Goal: Task Accomplishment & Management: Use online tool/utility

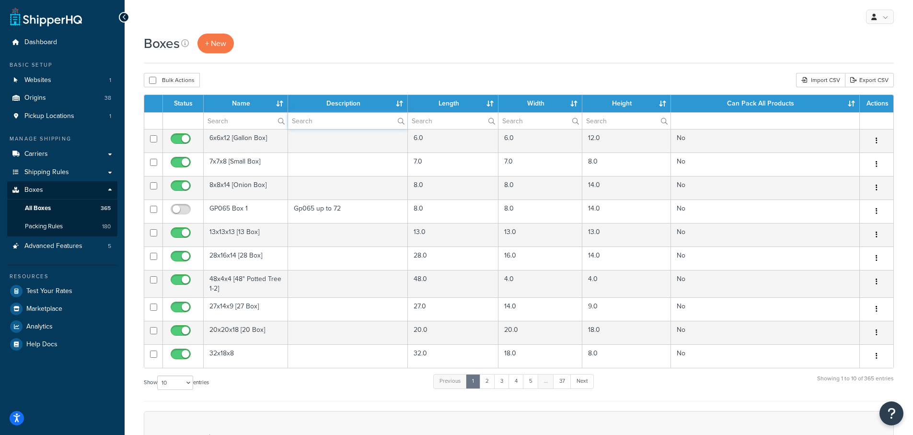
click at [320, 118] on input "text" at bounding box center [348, 121] width 120 height 16
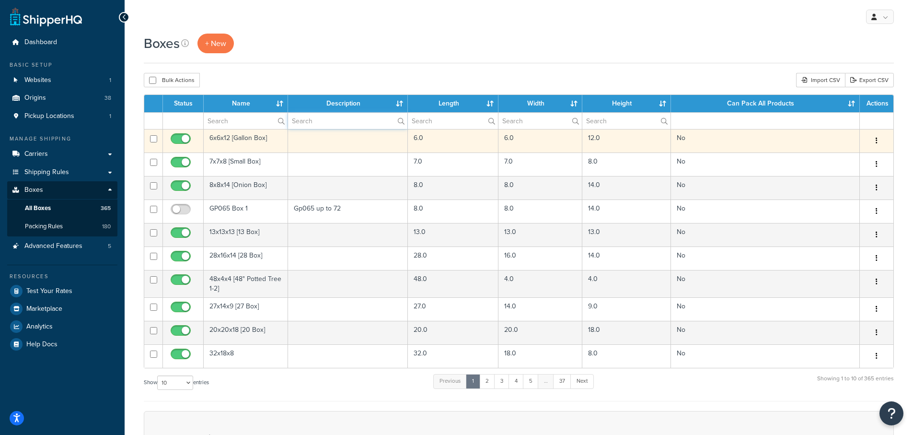
type input "Annie"
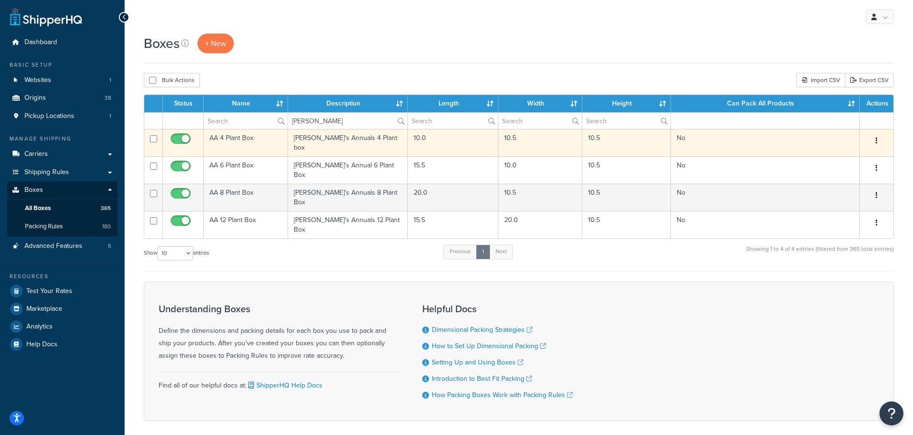
click at [231, 137] on td "AA 4 Plant Box" at bounding box center [246, 142] width 84 height 27
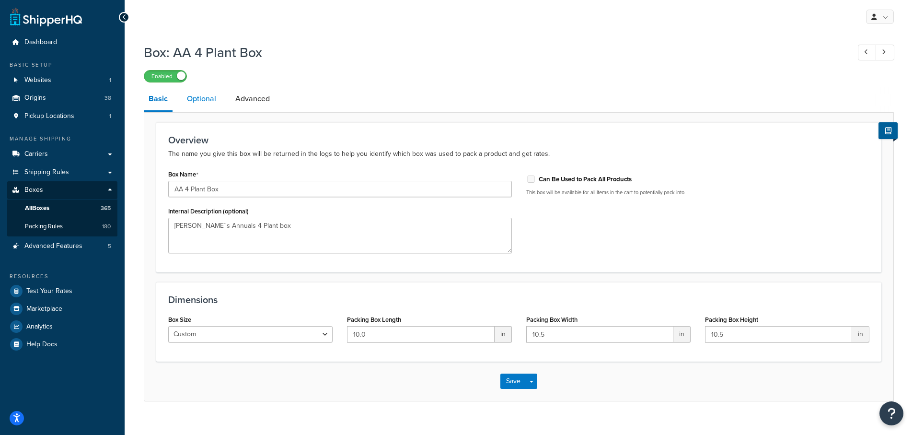
click at [201, 97] on link "Optional" at bounding box center [201, 98] width 39 height 23
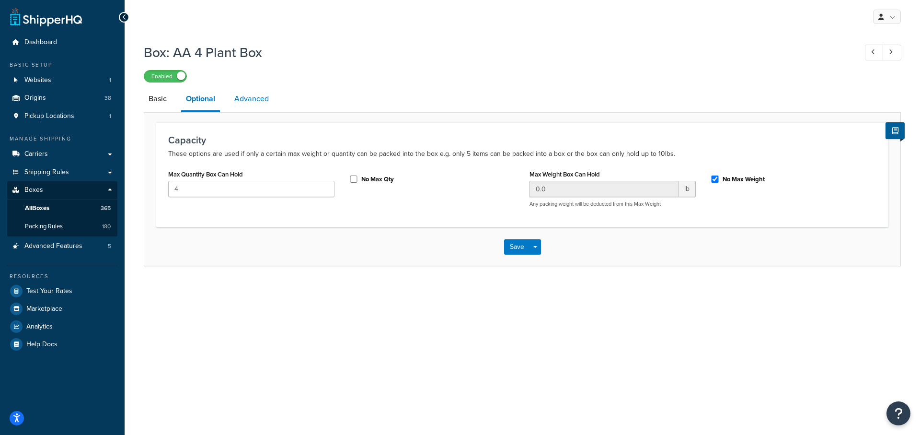
click at [253, 102] on link "Advanced" at bounding box center [252, 98] width 44 height 23
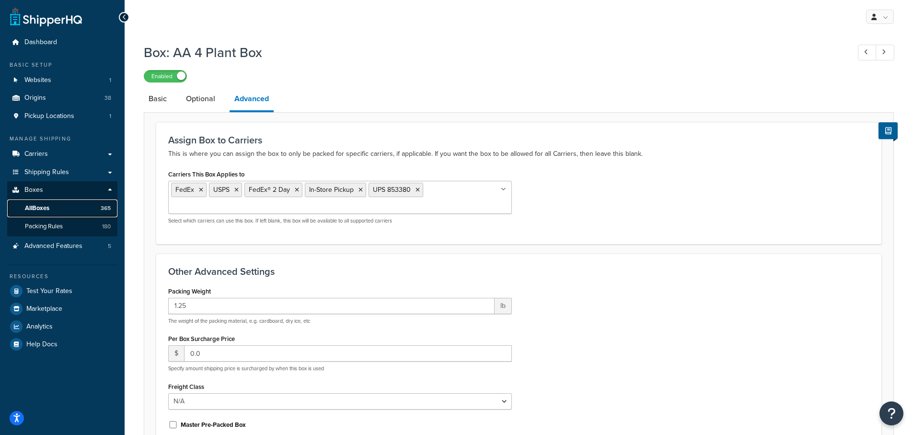
click at [44, 206] on span "All Boxes" at bounding box center [37, 208] width 24 height 8
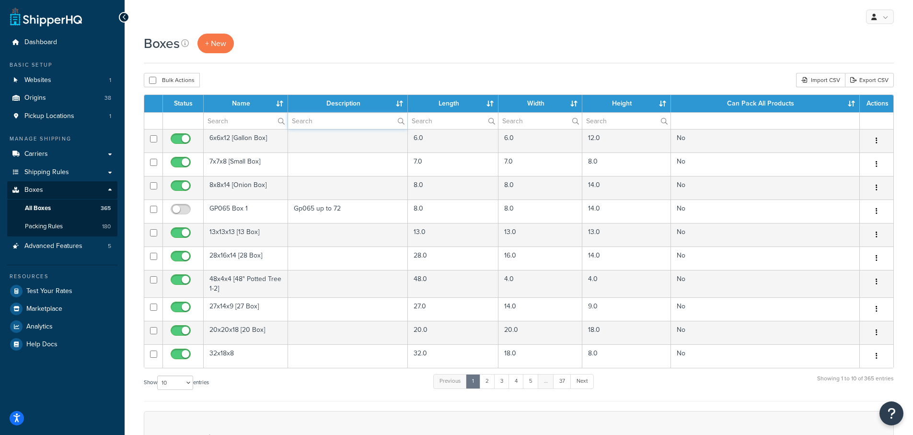
click at [310, 121] on input "text" at bounding box center [348, 121] width 120 height 16
type input "Annie"
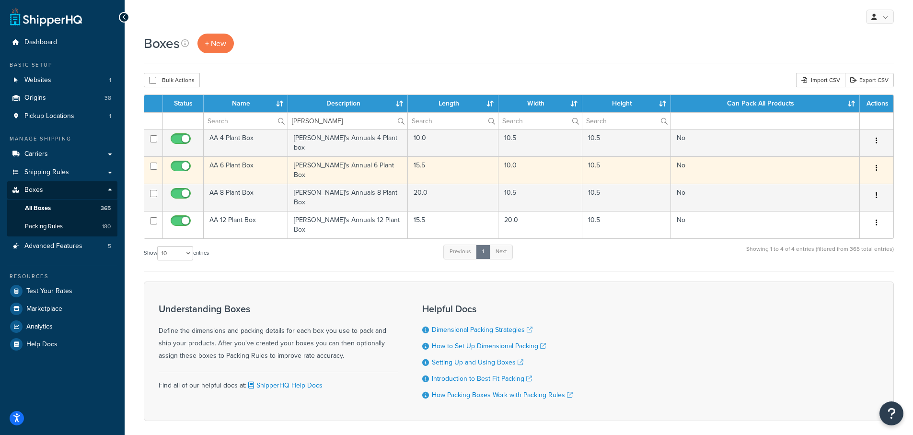
click at [234, 161] on td "AA 6 Plant Box" at bounding box center [246, 169] width 84 height 27
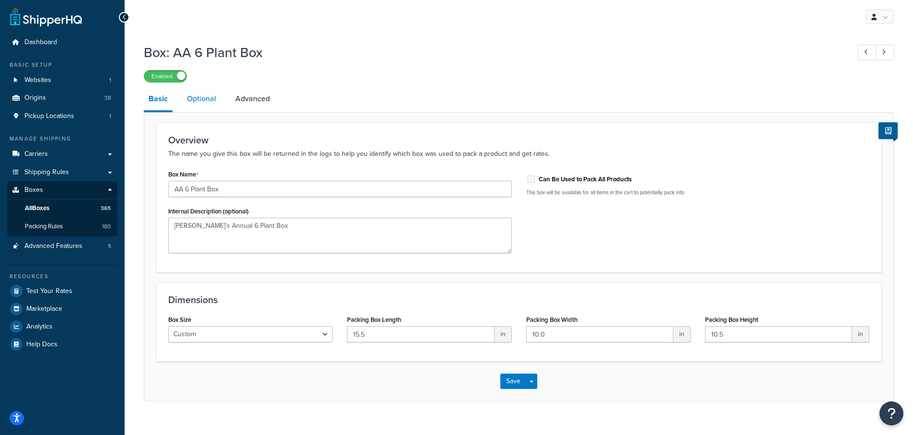
click at [202, 98] on link "Optional" at bounding box center [201, 98] width 39 height 23
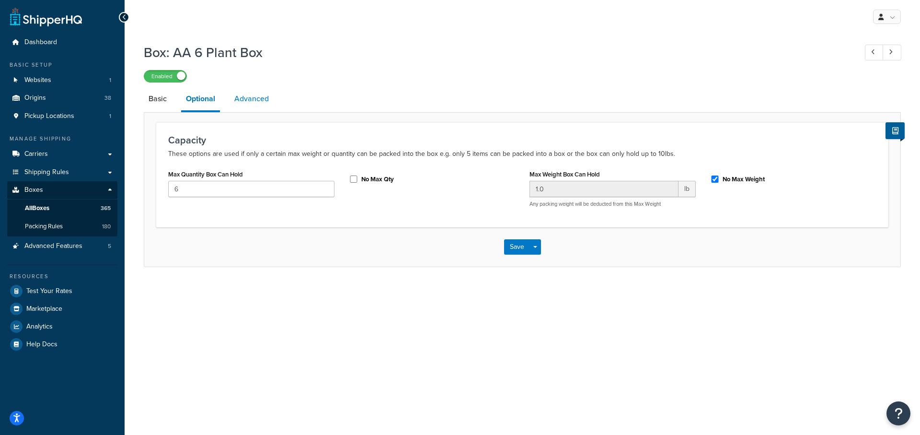
click at [262, 102] on link "Advanced" at bounding box center [252, 98] width 44 height 23
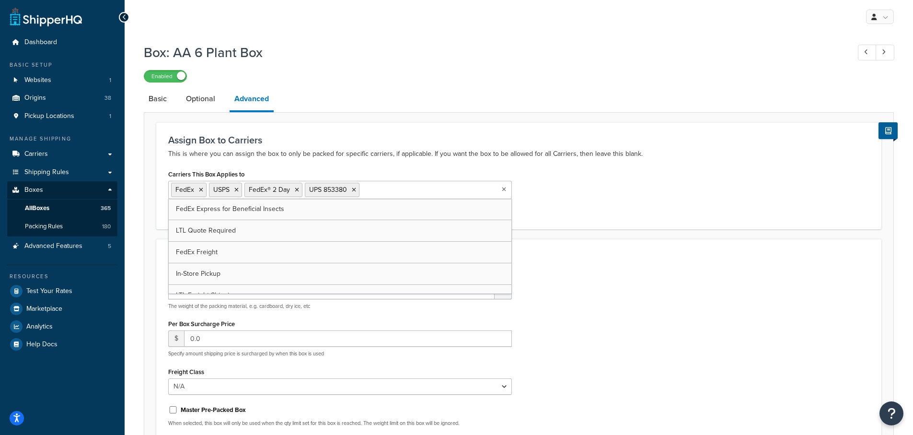
click at [414, 195] on input "Carriers This Box Applies to" at bounding box center [404, 189] width 85 height 11
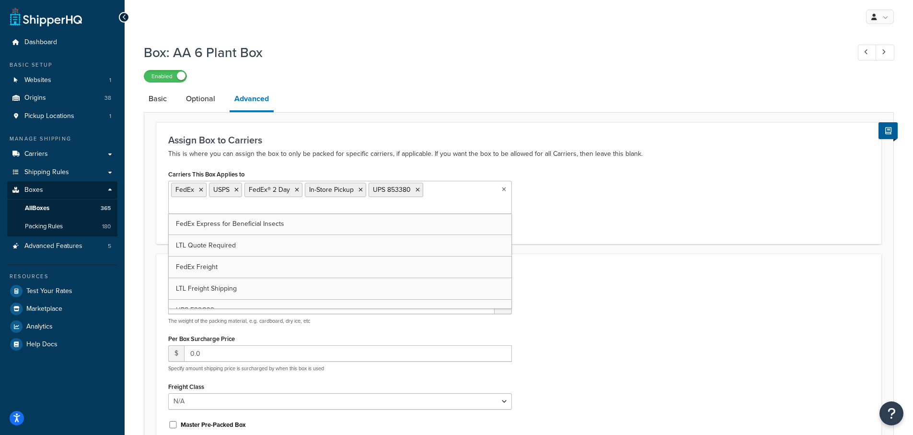
click at [648, 195] on div "Carriers This Box Applies to FedEx USPS FedEx® 2 Day In-Store Pickup UPS 853380…" at bounding box center [518, 199] width 715 height 64
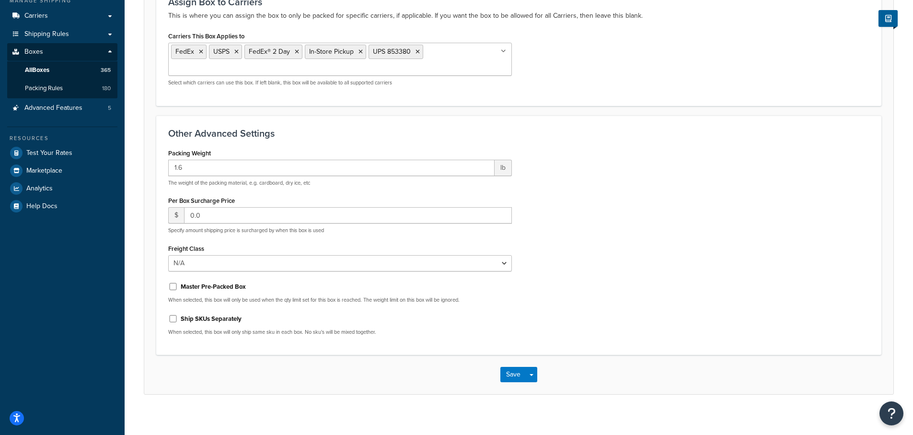
scroll to position [147, 0]
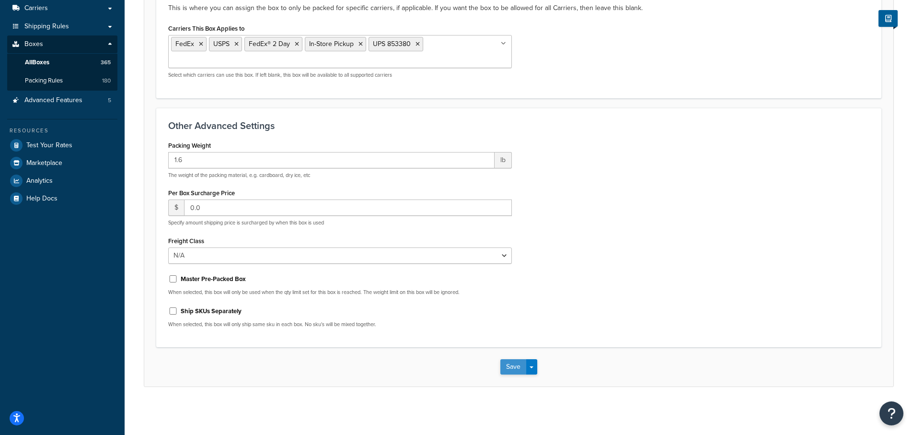
click at [517, 367] on button "Save" at bounding box center [513, 366] width 26 height 15
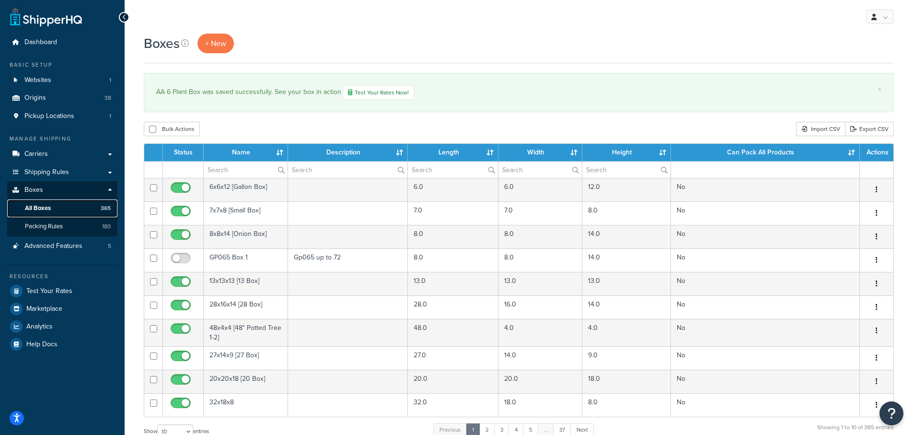
click at [46, 207] on span "All Boxes" at bounding box center [38, 208] width 26 height 8
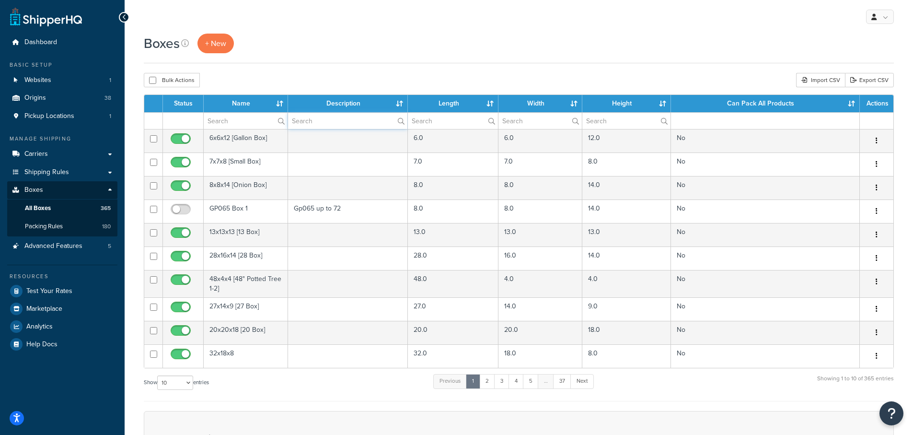
click at [315, 122] on input "text" at bounding box center [348, 121] width 120 height 16
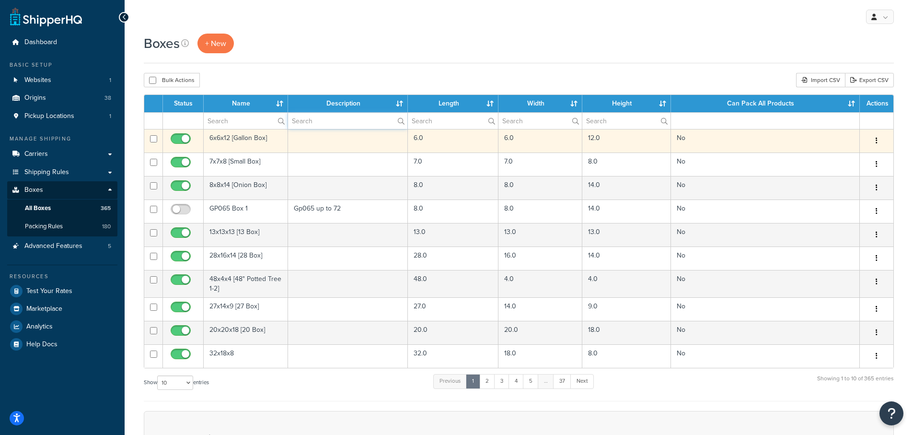
type input "Annie"
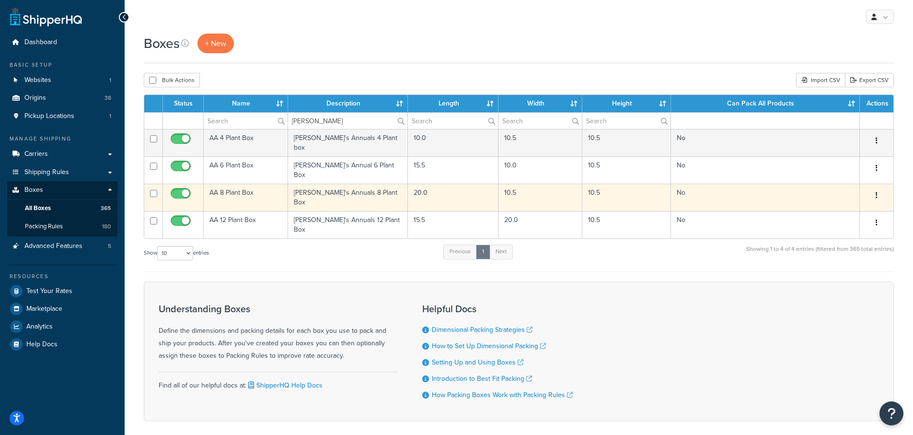
click at [235, 185] on td "AA 8 Plant Box" at bounding box center [246, 197] width 84 height 27
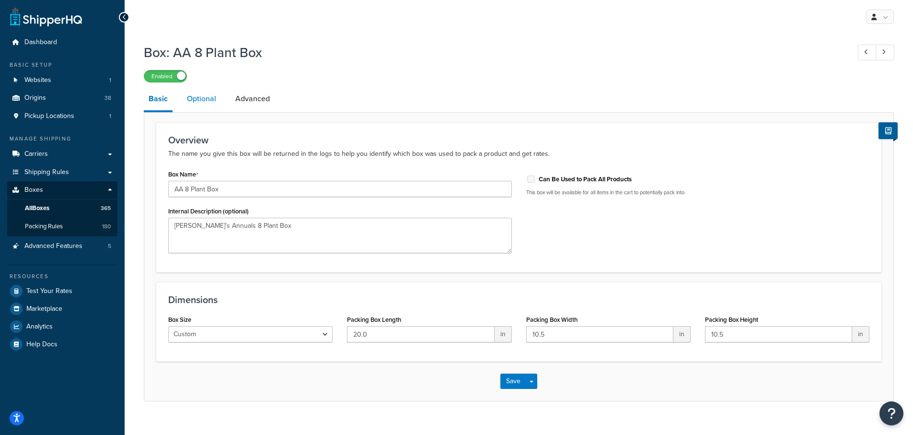
click at [202, 101] on link "Optional" at bounding box center [201, 98] width 39 height 23
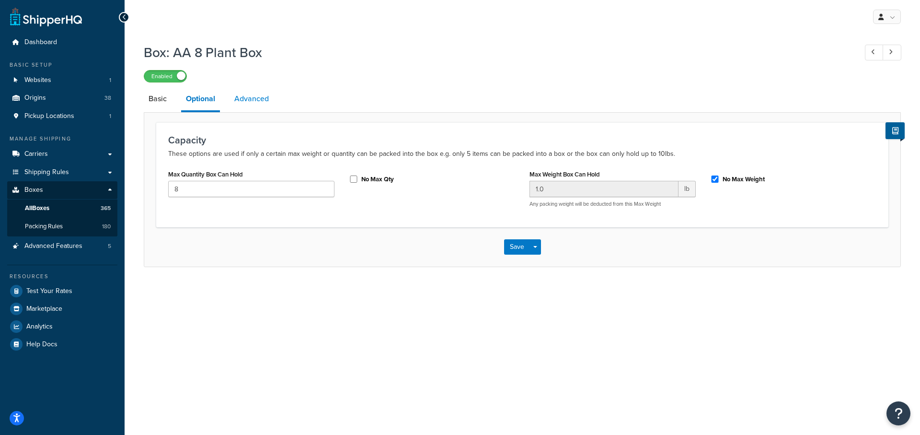
click at [249, 104] on link "Advanced" at bounding box center [252, 98] width 44 height 23
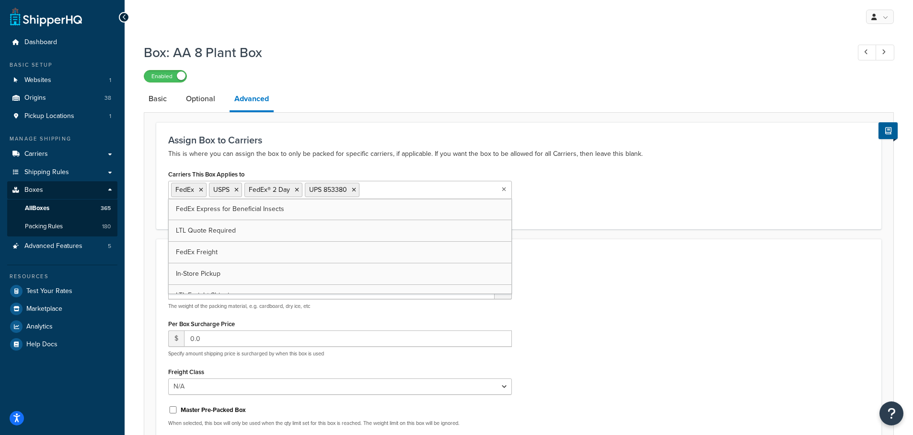
click at [414, 193] on input "Carriers This Box Applies to" at bounding box center [404, 189] width 85 height 11
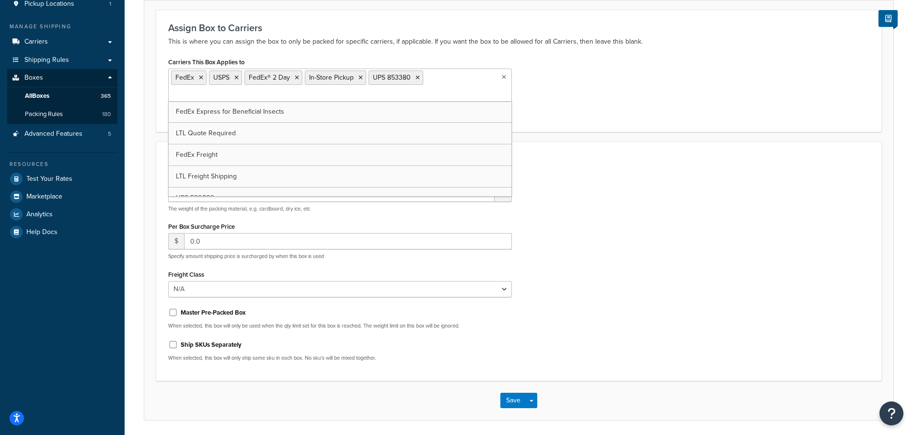
scroll to position [147, 0]
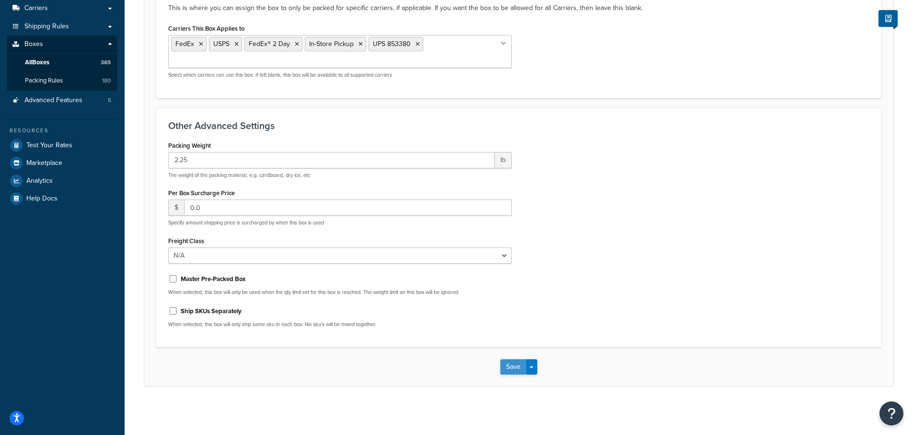
click at [513, 365] on button "Save" at bounding box center [513, 366] width 26 height 15
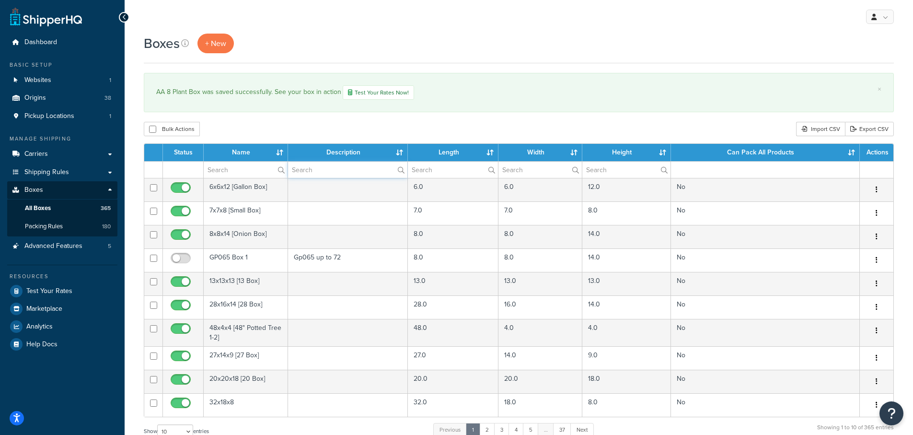
click at [310, 171] on input "text" at bounding box center [348, 169] width 120 height 16
type input "Annie"
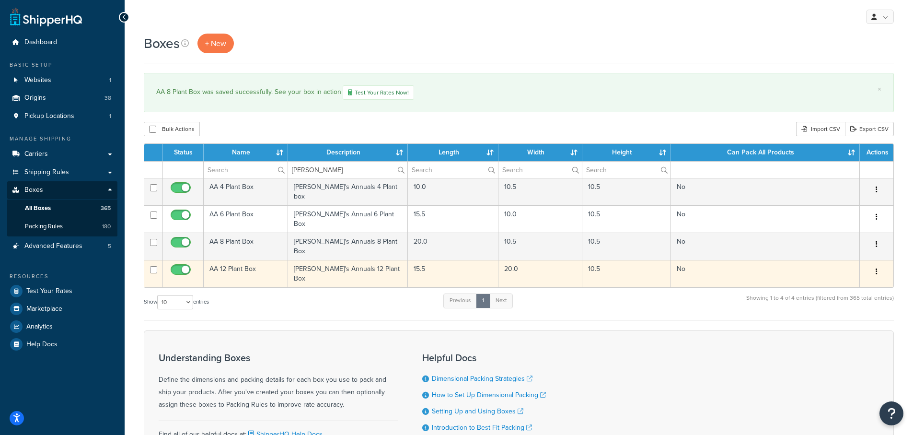
click at [229, 265] on td "AA 12 Plant Box" at bounding box center [246, 273] width 84 height 27
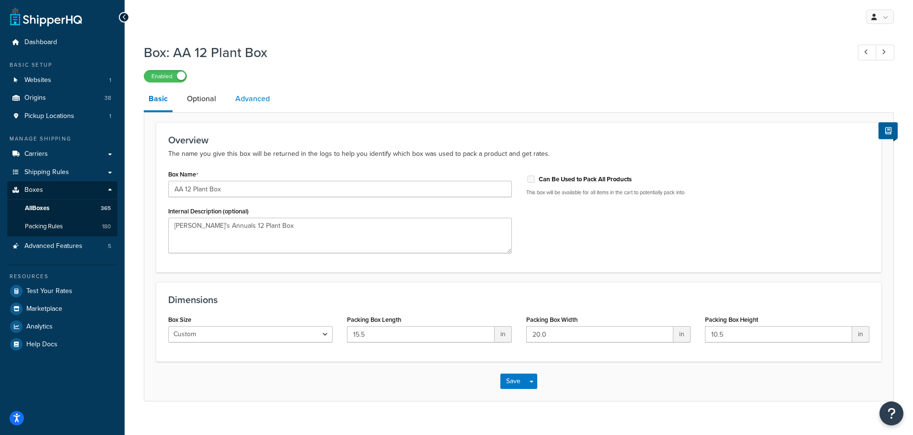
click at [254, 105] on link "Advanced" at bounding box center [252, 98] width 44 height 23
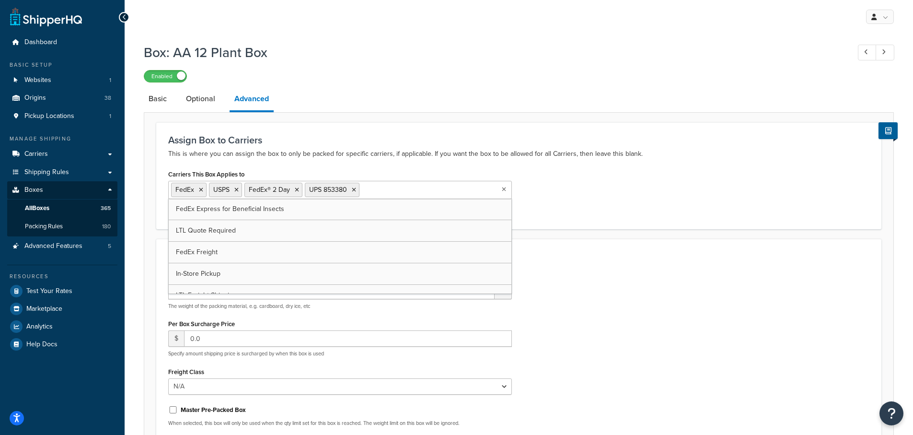
click at [393, 193] on input "Carriers This Box Applies to" at bounding box center [404, 189] width 85 height 11
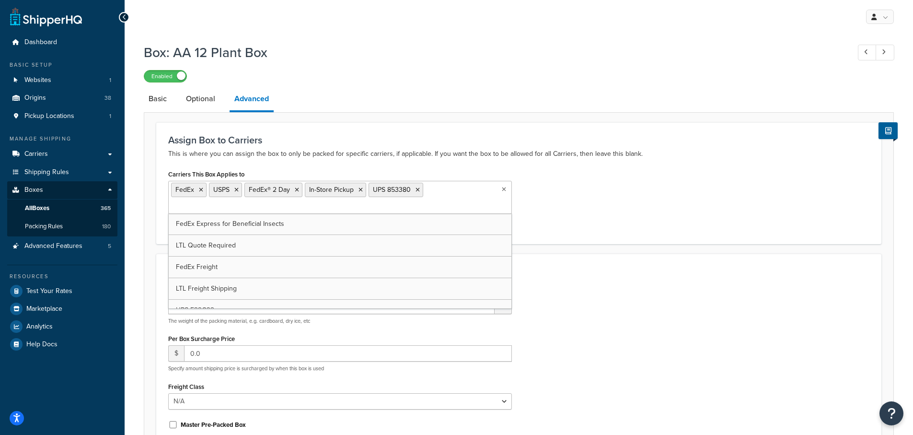
scroll to position [48, 0]
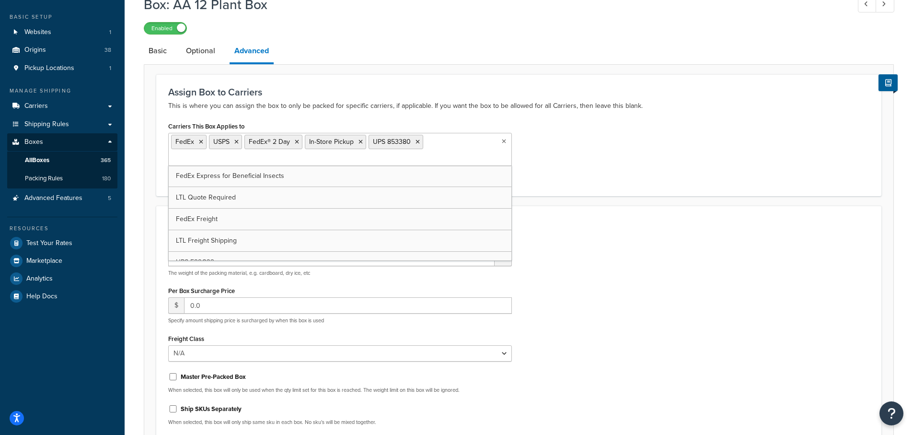
click at [655, 138] on div "Carriers This Box Applies to FedEx USPS FedEx® 2 Day In-Store Pickup UPS 853380…" at bounding box center [518, 151] width 715 height 64
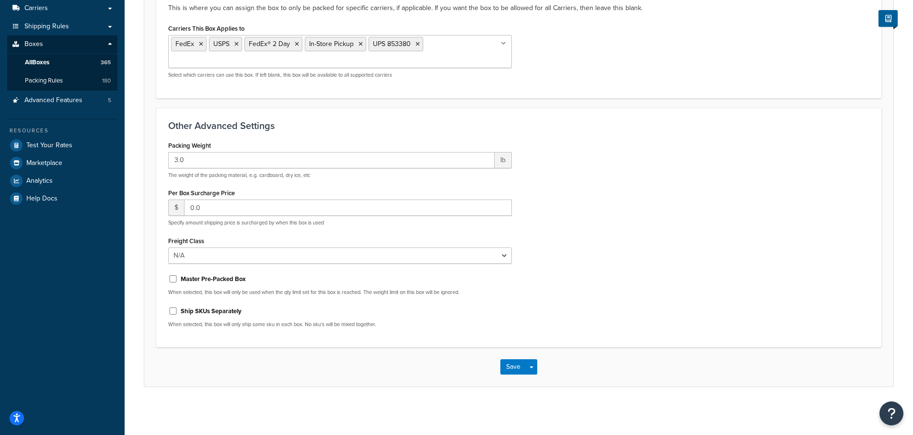
scroll to position [147, 0]
click at [515, 371] on button "Save" at bounding box center [513, 366] width 26 height 15
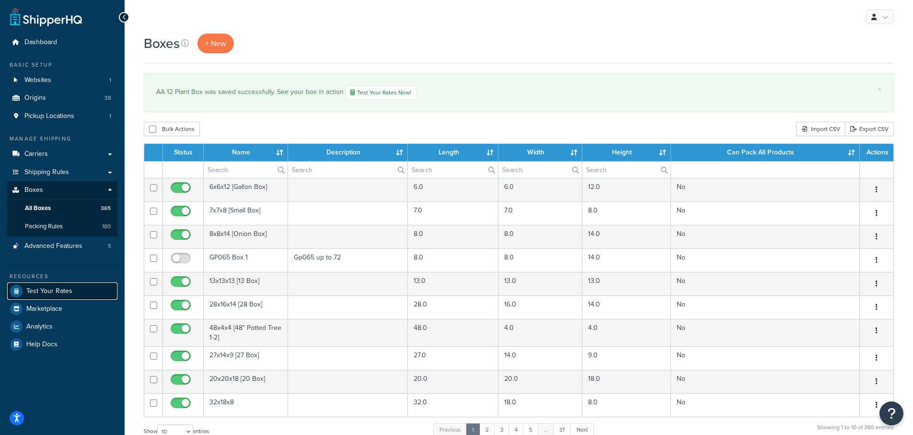
click at [43, 288] on span "Test Your Rates" at bounding box center [49, 291] width 46 height 8
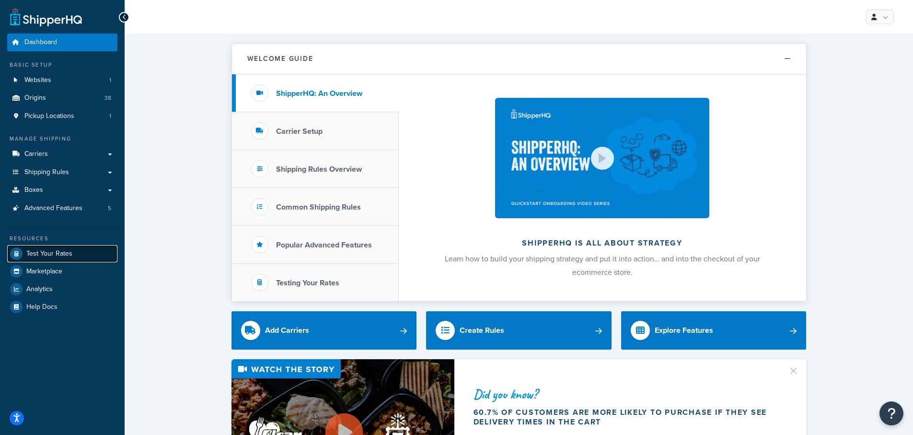
click at [53, 253] on span "Test Your Rates" at bounding box center [49, 254] width 46 height 8
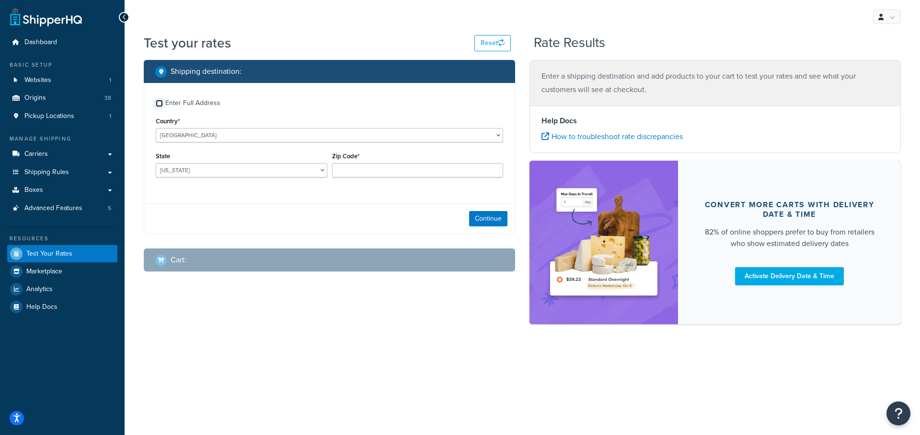
click at [162, 103] on input "Enter Full Address" at bounding box center [159, 103] width 7 height 7
checkbox input "true"
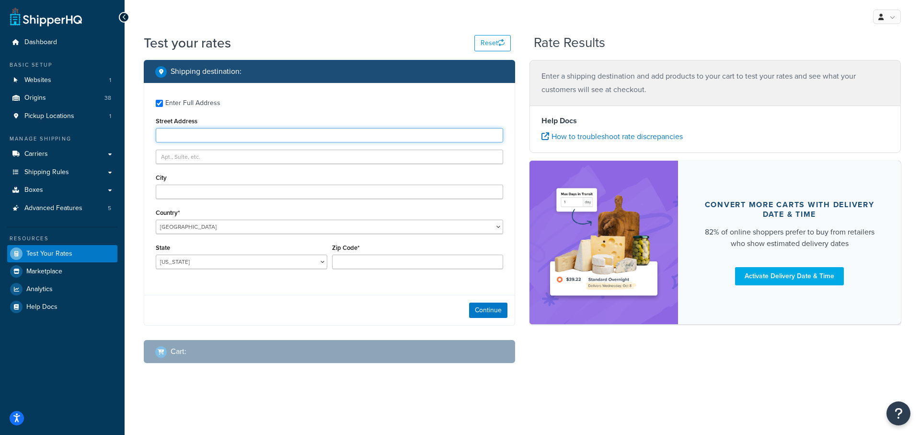
click at [192, 132] on input "Street Address" at bounding box center [329, 135] width 347 height 14
type input "330 Empire Mine"
click at [180, 192] on input "City" at bounding box center [329, 191] width 347 height 14
type input "Grass Valley"
click at [182, 261] on select "Alabama Alaska American Samoa Arizona Arkansas Armed Forces Americas Armed Forc…" at bounding box center [242, 261] width 172 height 14
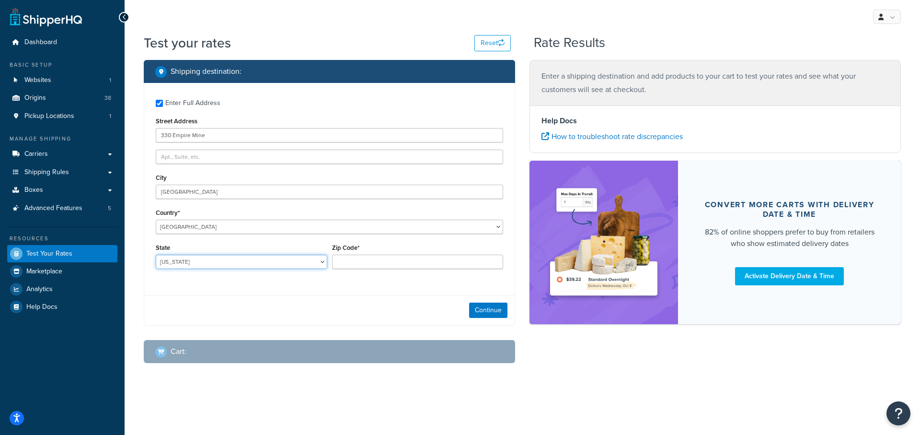
select select "CA"
click at [156, 255] on select "Alabama Alaska American Samoa Arizona Arkansas Armed Forces Americas Armed Forc…" at bounding box center [242, 261] width 172 height 14
click at [348, 261] on input "Zip Code*" at bounding box center [418, 261] width 172 height 14
type input "95945"
drag, startPoint x: 294, startPoint y: 294, endPoint x: 292, endPoint y: 286, distance: 8.3
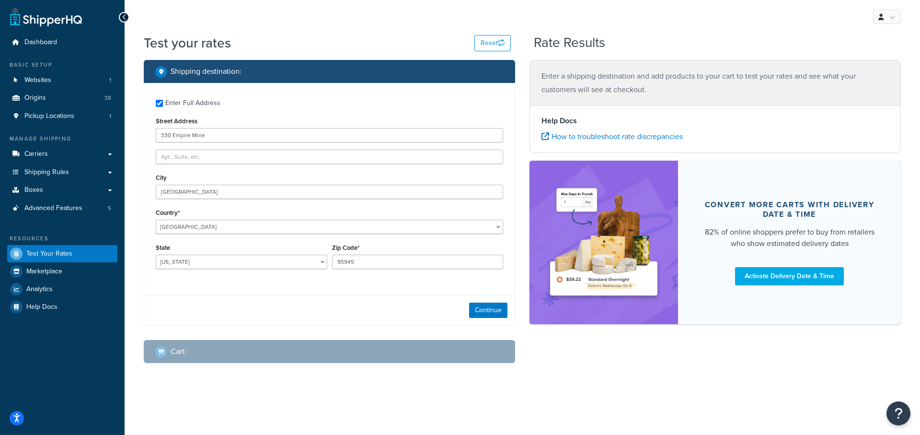
click at [293, 292] on div "Enter Full Address Street Address 330 Empire Mine City Grass Valley Country* Un…" at bounding box center [329, 204] width 371 height 242
click at [493, 311] on button "Continue" at bounding box center [488, 309] width 38 height 15
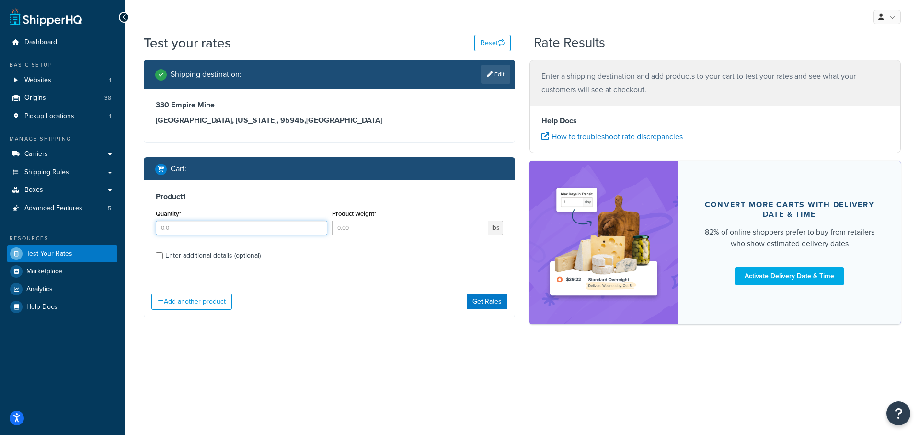
click at [181, 230] on input "Quantity*" at bounding box center [242, 227] width 172 height 14
type input "4"
click at [356, 227] on input "Product Weight*" at bounding box center [410, 227] width 157 height 14
type input "1.1"
click at [150, 256] on div "Product 1 Quantity* 4 Product Weight* 1.1 lbs Enter additional details (optiona…" at bounding box center [329, 229] width 370 height 98
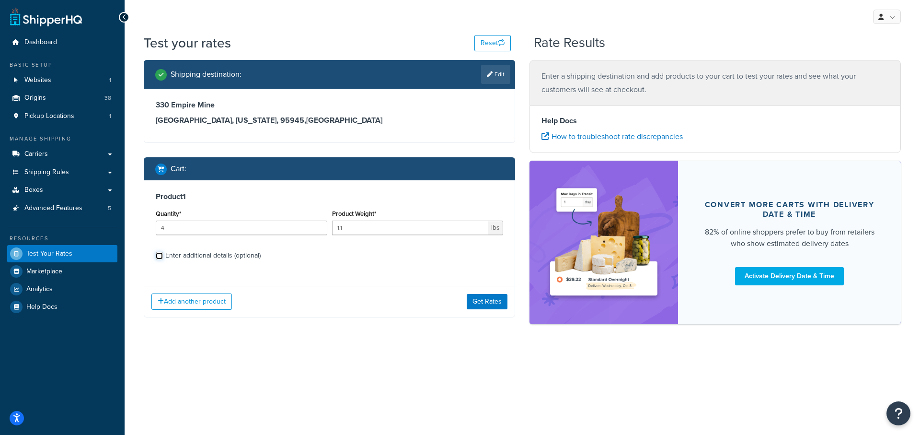
click at [161, 253] on input "Enter additional details (optional)" at bounding box center [159, 255] width 7 height 7
checkbox input "true"
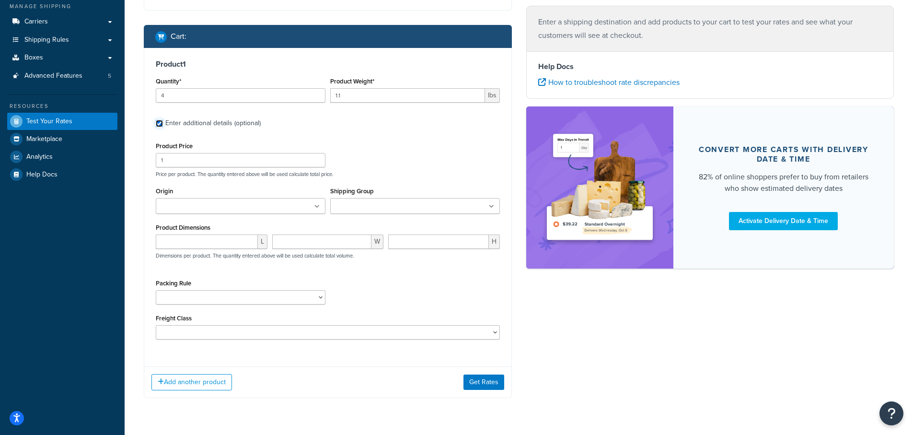
scroll to position [144, 0]
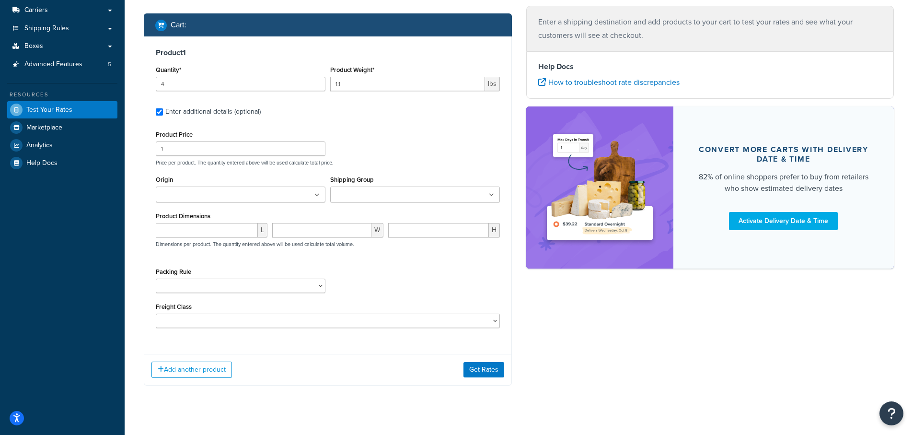
click at [346, 183] on label "Shipping Group" at bounding box center [352, 179] width 44 height 7
click at [346, 190] on input "Shipping Group" at bounding box center [375, 195] width 85 height 11
type input "ann"
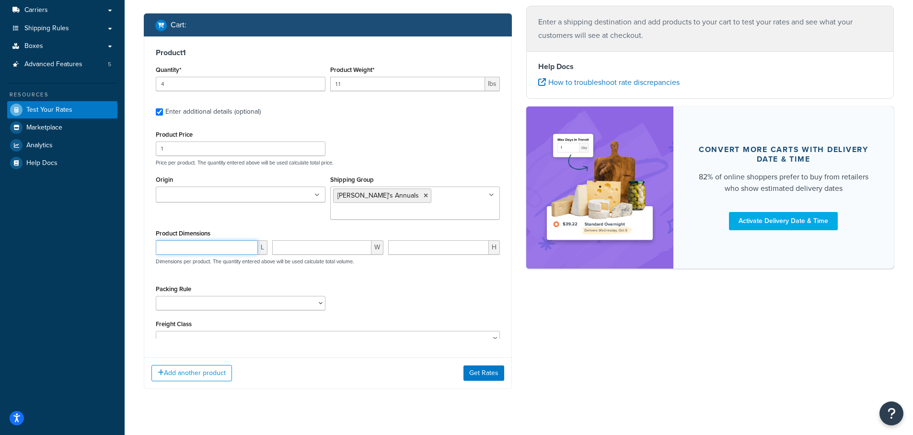
click at [172, 240] on input "number" at bounding box center [207, 247] width 102 height 14
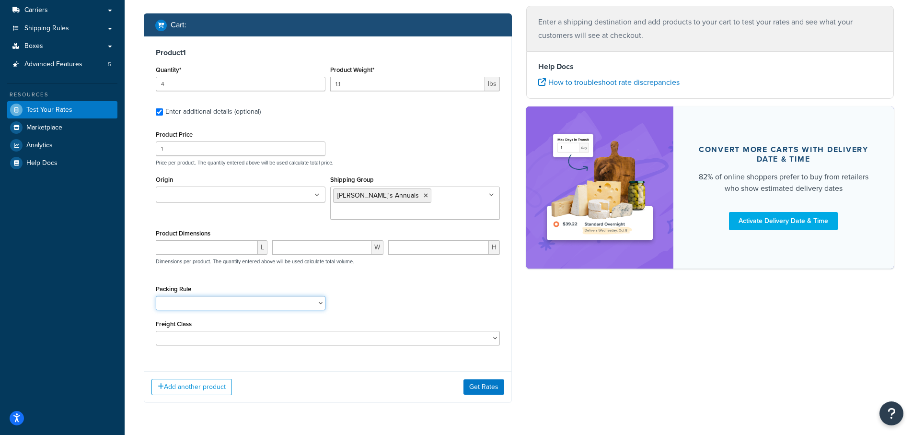
click at [185, 296] on select "1 Gallon 10 Inch Plant Markers 20 Inch Plant Markers AHS 4 claw GO500 AHS 5 Gal…" at bounding box center [241, 303] width 170 height 14
select select "84863"
click at [156, 296] on select "1 Gallon 10 Inch Plant Markers 20 Inch Plant Markers AHS 4 claw GO500 AHS 5 Gal…" at bounding box center [241, 303] width 170 height 14
click at [189, 194] on input "Origin" at bounding box center [201, 195] width 85 height 11
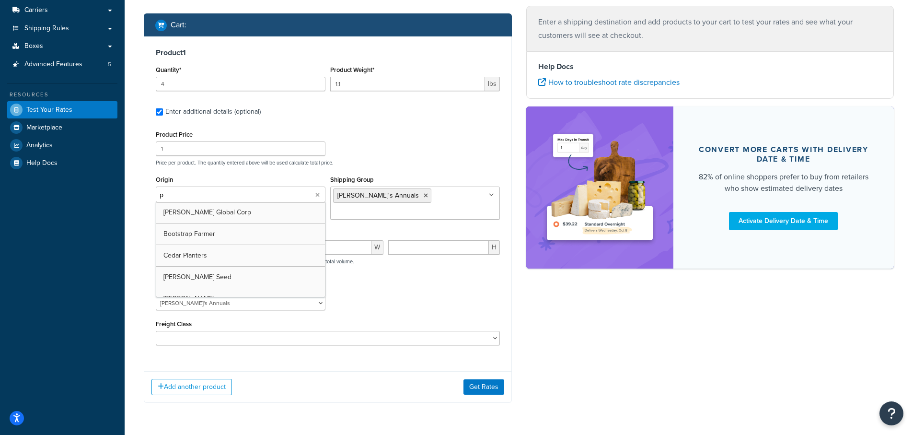
type input "pv"
click at [479, 379] on button "Get Rates" at bounding box center [483, 386] width 41 height 15
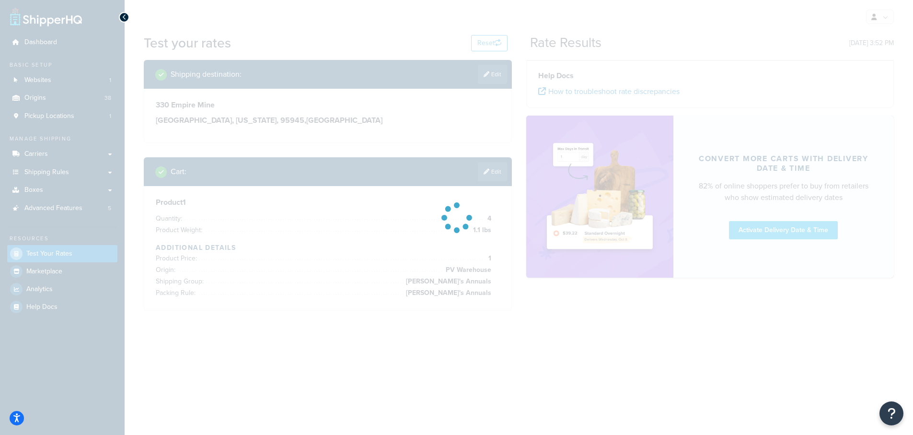
scroll to position [0, 0]
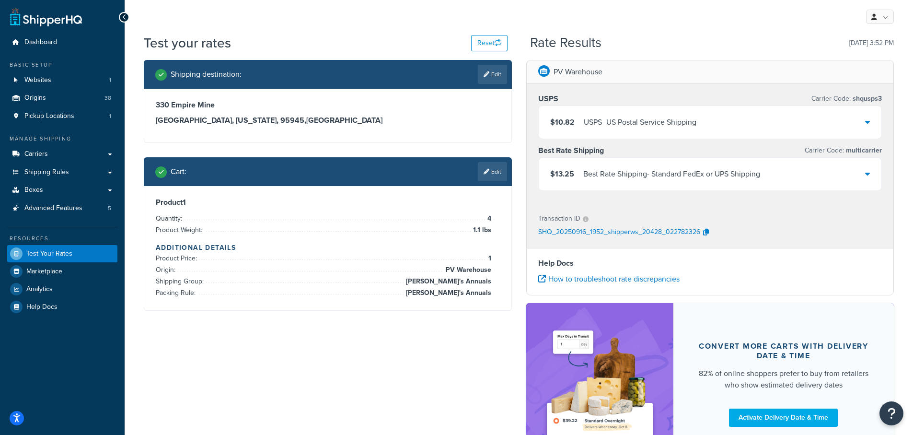
click at [866, 173] on icon at bounding box center [867, 174] width 5 height 8
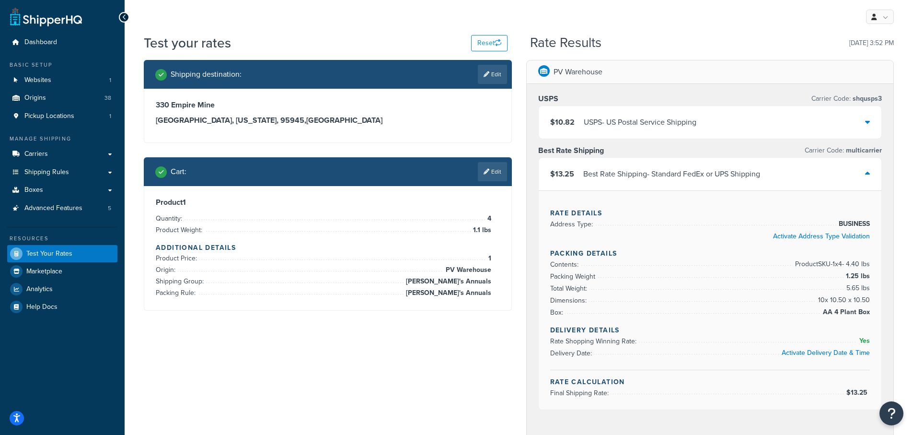
click at [873, 124] on div "$10.82 USPS - US Postal Service Shipping" at bounding box center [710, 122] width 343 height 33
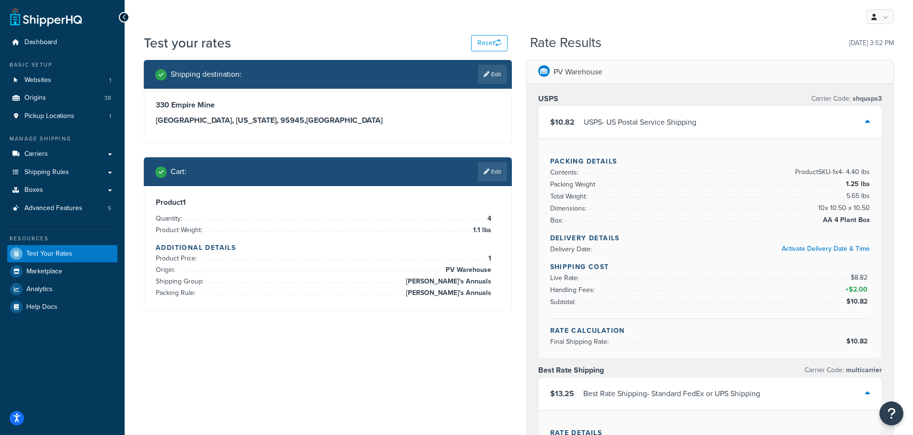
click at [867, 121] on icon at bounding box center [867, 122] width 5 height 8
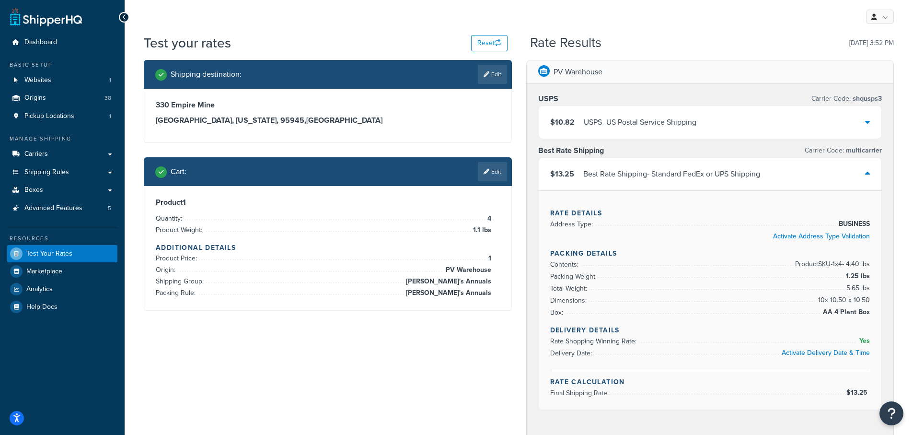
click at [867, 122] on icon at bounding box center [867, 122] width 5 height 8
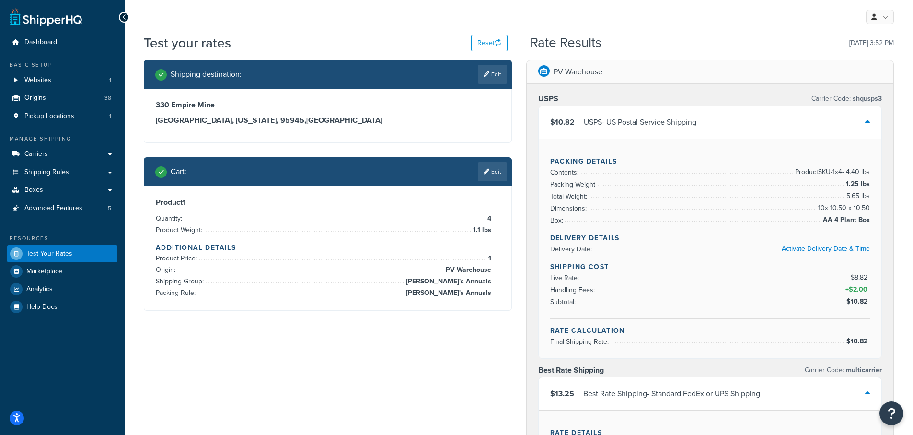
click at [867, 123] on icon at bounding box center [867, 122] width 5 height 8
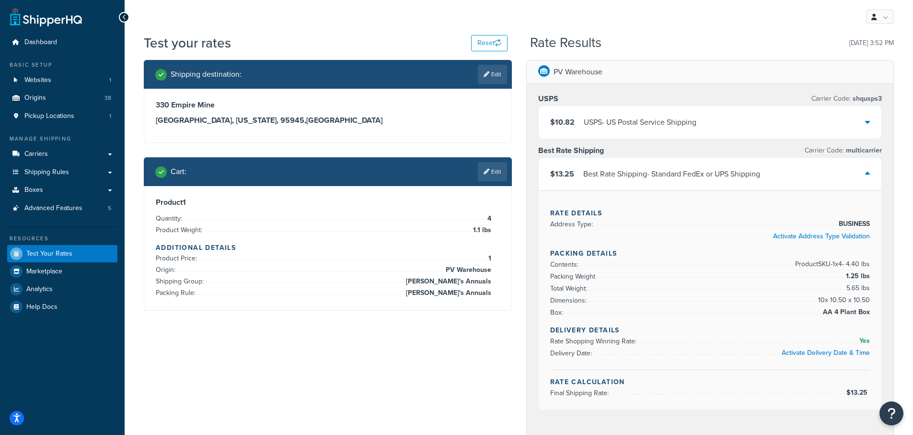
click at [869, 122] on icon at bounding box center [867, 122] width 5 height 8
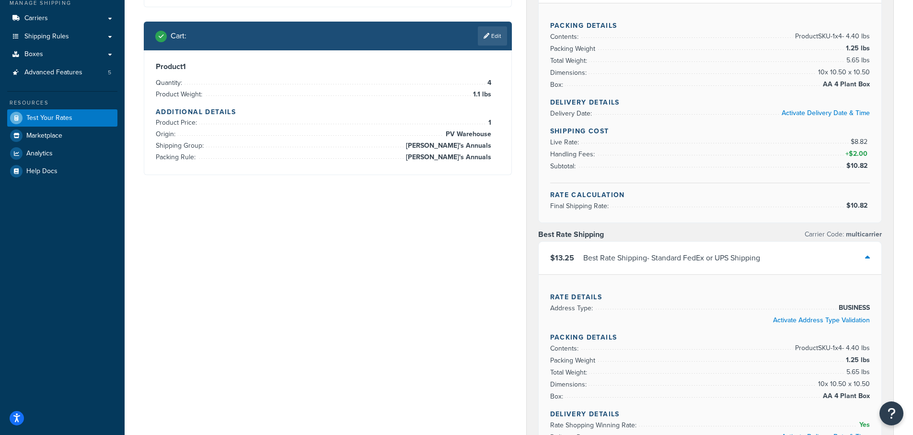
scroll to position [96, 0]
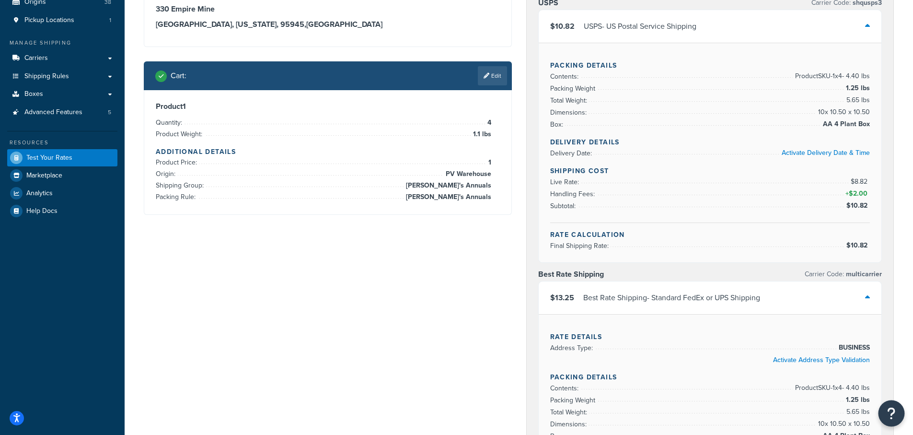
click at [889, 415] on icon "Open Resource Center" at bounding box center [891, 412] width 9 height 13
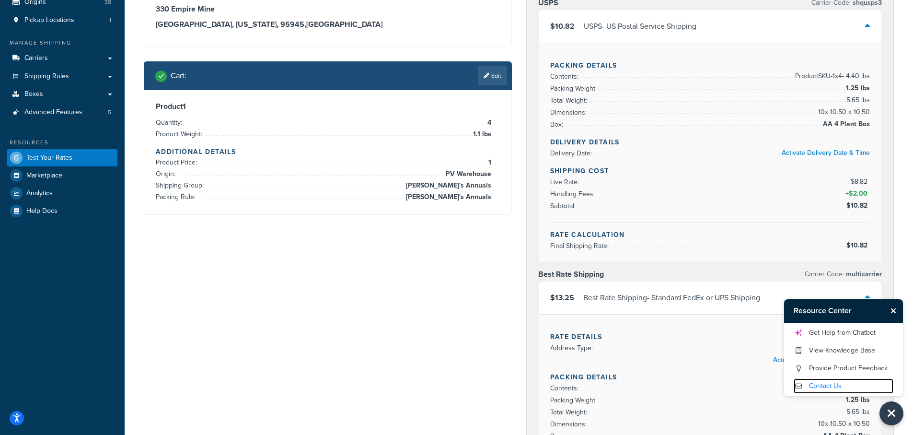
click at [830, 386] on link "Contact Us" at bounding box center [843, 385] width 100 height 15
